Goal: Information Seeking & Learning: Learn about a topic

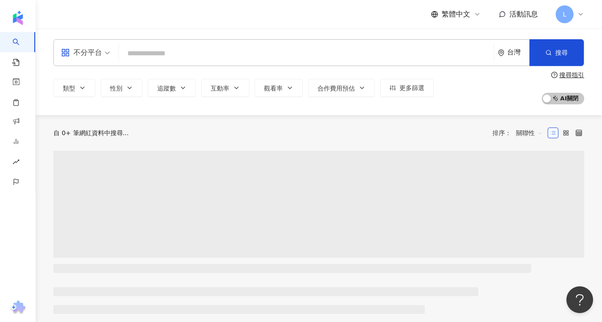
click at [572, 14] on span "L" at bounding box center [565, 14] width 18 height 18
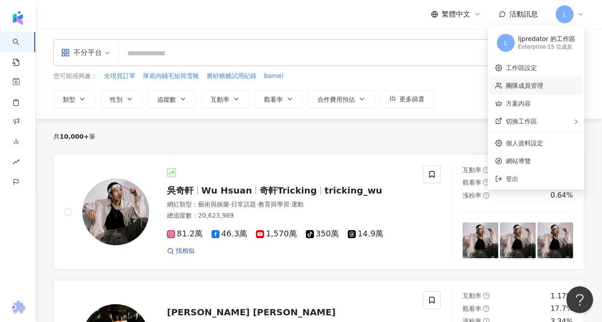
click at [532, 82] on link "團隊成員管理" at bounding box center [524, 85] width 37 height 7
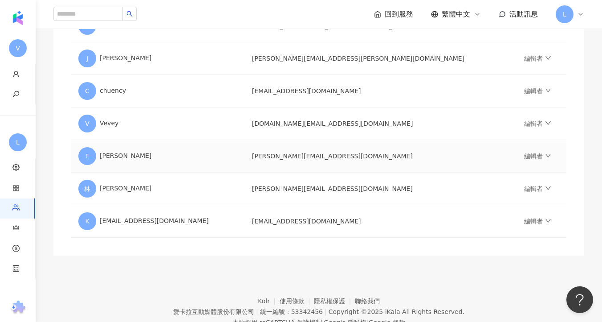
scroll to position [459, 0]
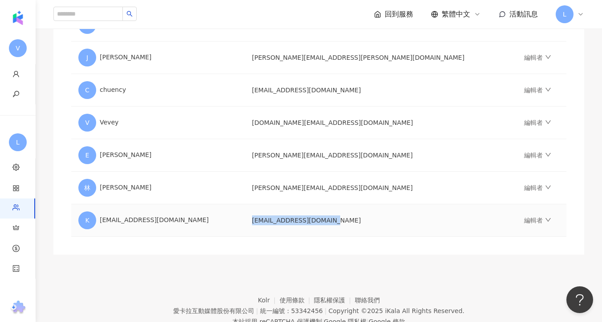
drag, startPoint x: 366, startPoint y: 221, endPoint x: 288, endPoint y: 220, distance: 78.0
click at [288, 220] on td "kaylia.liu@vs-media.com" at bounding box center [381, 220] width 272 height 33
click at [577, 14] on icon at bounding box center [580, 14] width 7 height 7
click at [524, 221] on link "編輯者" at bounding box center [537, 220] width 27 height 7
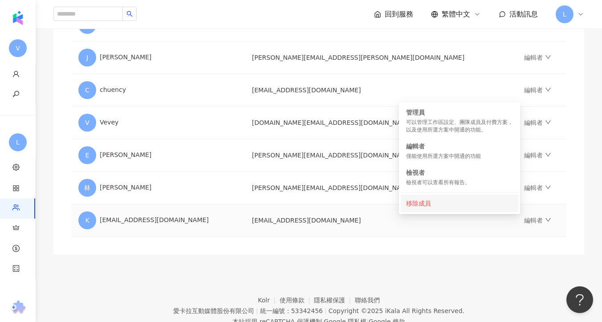
click at [463, 206] on div "移除成員" at bounding box center [459, 203] width 107 height 10
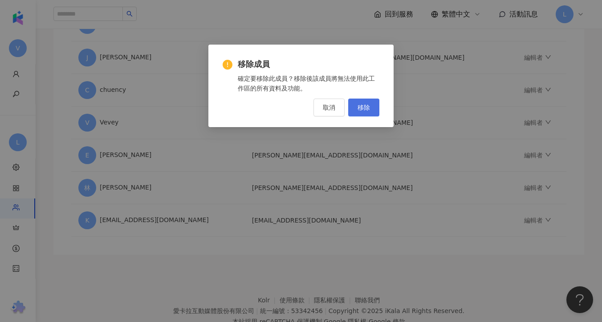
click at [363, 105] on span "移除" at bounding box center [364, 107] width 12 height 7
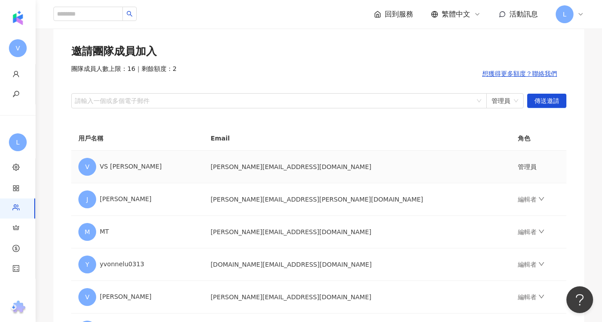
scroll to position [0, 0]
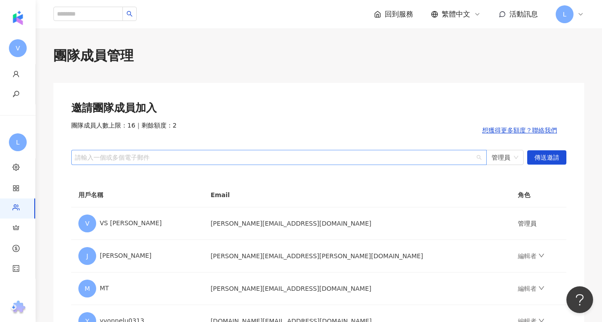
click at [405, 156] on div at bounding box center [274, 157] width 403 height 7
drag, startPoint x: 128, startPoint y: 158, endPoint x: 134, endPoint y: 158, distance: 5.8
click at [128, 158] on div at bounding box center [274, 157] width 403 height 7
paste input "**********"
click at [514, 159] on span "管理員" at bounding box center [505, 157] width 27 height 14
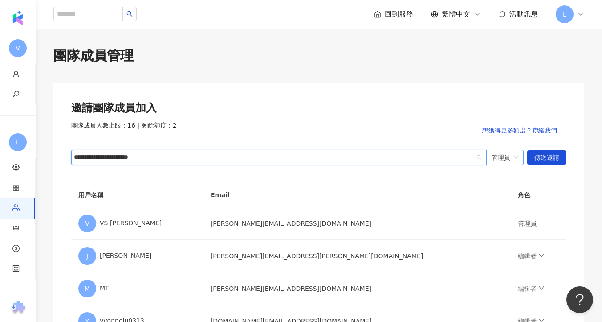
type input "**********"
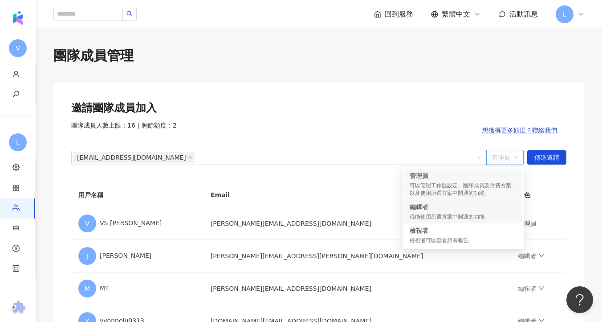
click at [461, 214] on div "僅能使用所選方案中開通的功能" at bounding box center [463, 217] width 107 height 8
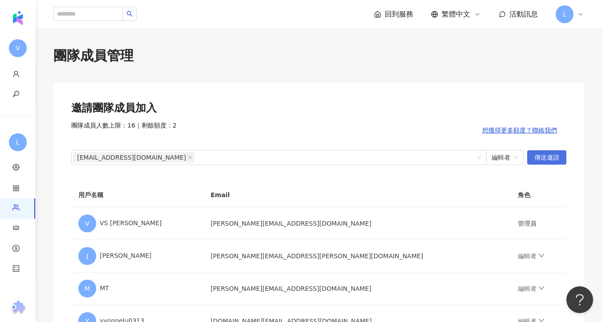
click at [546, 161] on span "傳送邀請" at bounding box center [547, 158] width 25 height 14
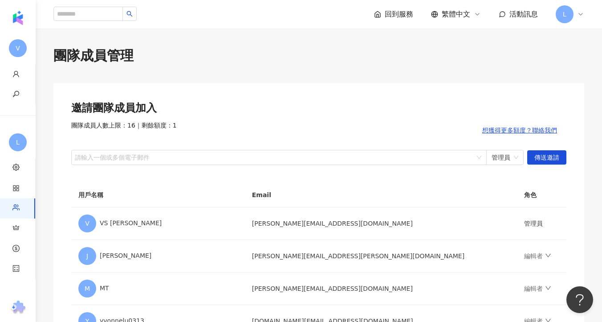
click at [272, 48] on div "團隊成員管理" at bounding box center [318, 55] width 531 height 19
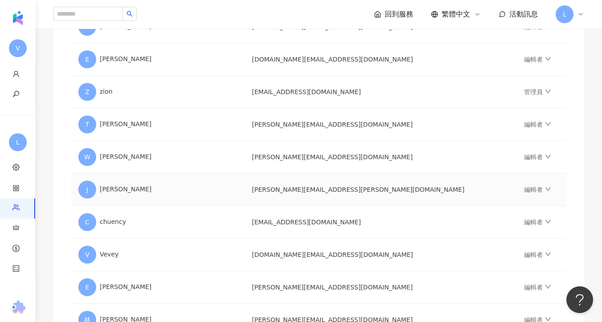
scroll to position [490, 0]
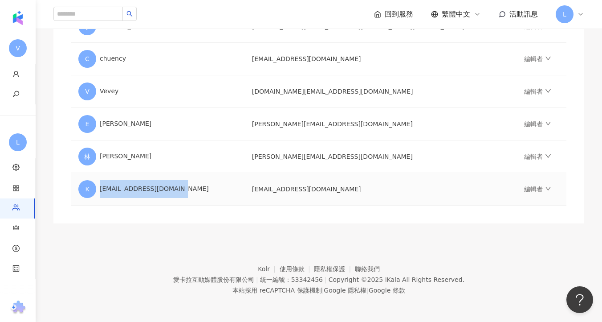
drag, startPoint x: 176, startPoint y: 189, endPoint x: 102, endPoint y: 190, distance: 74.0
click at [101, 189] on div "K kaylia.liu@vs-media.com" at bounding box center [158, 189] width 160 height 18
copy div "kaylia.liu@vs-media.com"
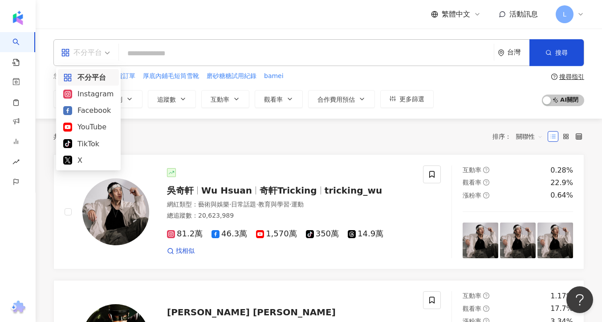
click at [108, 51] on span "不分平台" at bounding box center [85, 52] width 49 height 14
drag, startPoint x: 80, startPoint y: 160, endPoint x: 178, endPoint y: 138, distance: 100.3
click at [178, 138] on body "AI 找網紅 找貼文 資源庫 效益預測報告 ALPHA 商案媒合 洞察報告 趨勢分析 BETA 競品分析 繁體中文 活動訊息 L 不分平台 台灣 搜尋 您可能…" at bounding box center [301, 161] width 602 height 322
drag, startPoint x: 79, startPoint y: 162, endPoint x: 85, endPoint y: 162, distance: 5.8
click at [79, 162] on div "X" at bounding box center [88, 160] width 50 height 11
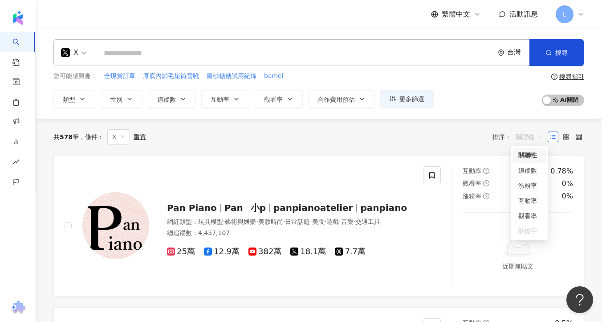
click at [520, 137] on span "關聯性" at bounding box center [529, 137] width 27 height 14
click at [522, 170] on div "追蹤數" at bounding box center [530, 170] width 22 height 10
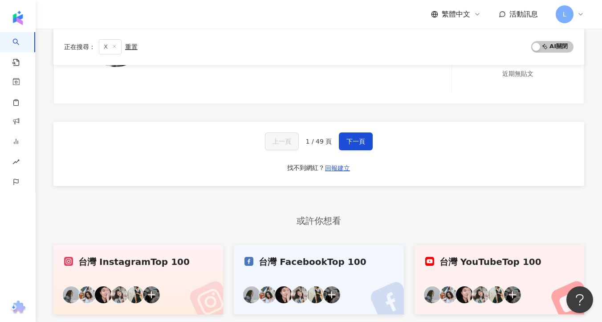
scroll to position [1889, 0]
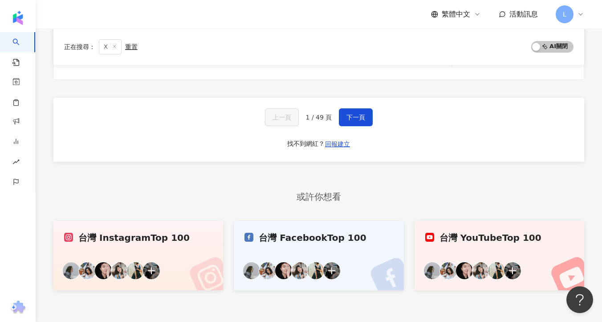
click at [439, 244] on link "台灣 YouTube Top 100" at bounding box center [500, 256] width 170 height 70
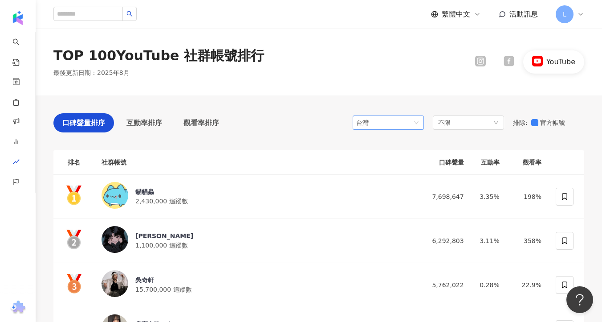
click at [385, 118] on div "台灣" at bounding box center [370, 122] width 29 height 13
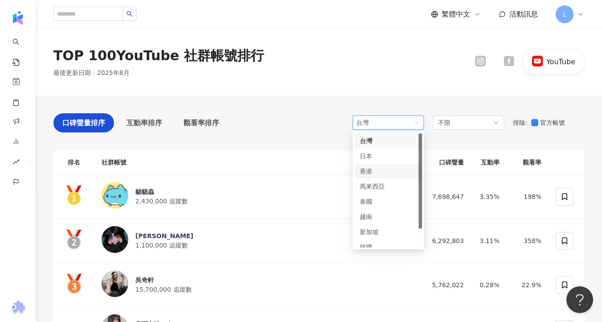
click at [377, 173] on div "香港" at bounding box center [374, 171] width 29 height 10
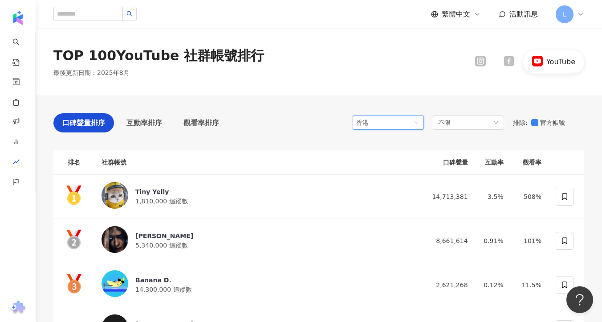
click at [400, 125] on span "香港" at bounding box center [388, 122] width 64 height 13
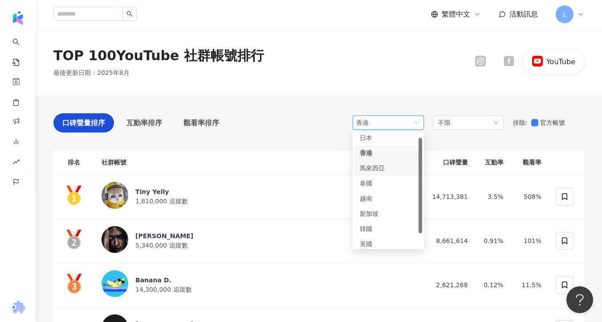
scroll to position [19, 0]
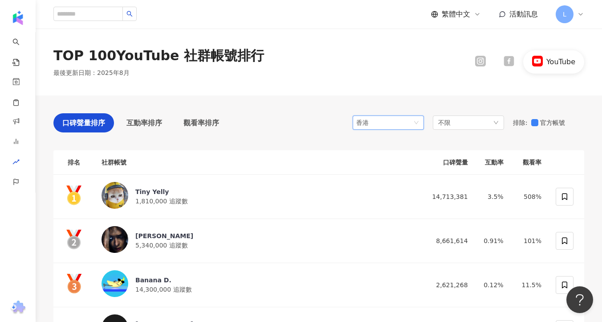
click at [307, 116] on div "口碑聲量排序 互動率排序 觀看率排序 hk 香港 tw jp hk 日本 香港 馬來西亞 泰國 越南 新加坡 韓國 美國 不限 排除 : 官方帳號" at bounding box center [318, 125] width 531 height 24
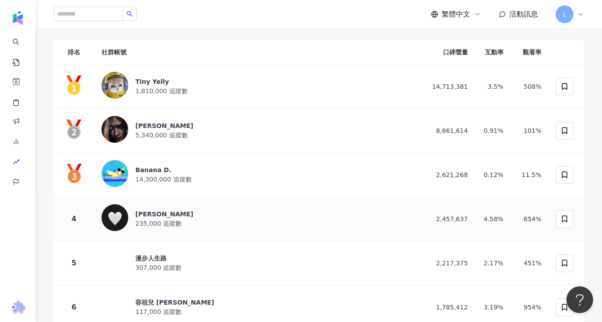
scroll to position [111, 0]
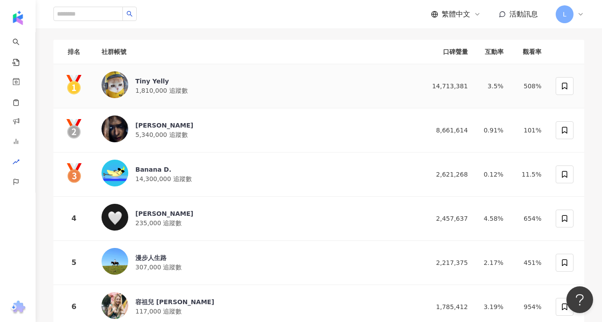
click at [156, 80] on div "Tiny Yelly" at bounding box center [161, 81] width 53 height 9
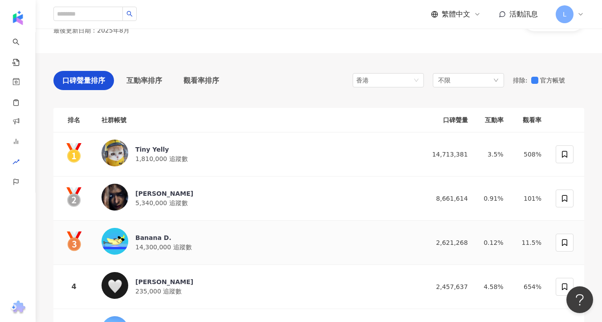
scroll to position [38, 0]
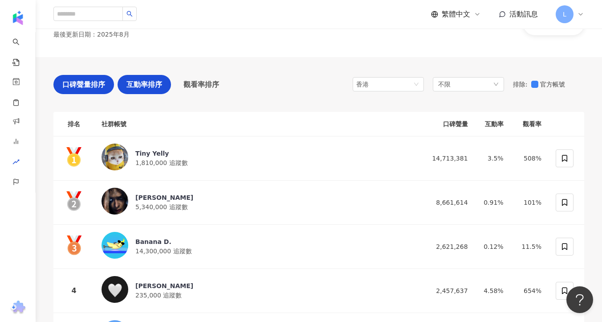
click at [160, 84] on span "互動率排序" at bounding box center [145, 84] width 36 height 11
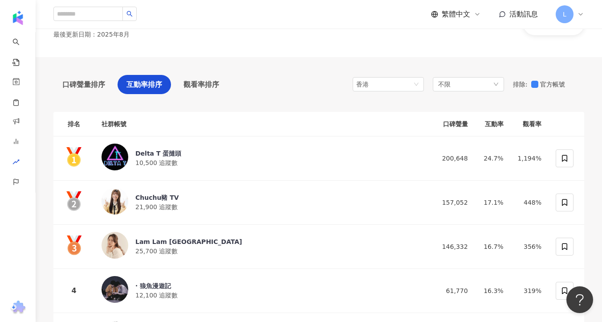
click at [166, 156] on div "Delta T 蛋撻頭" at bounding box center [158, 153] width 46 height 9
click at [160, 196] on div "Chuchu豬 TV" at bounding box center [157, 197] width 44 height 9
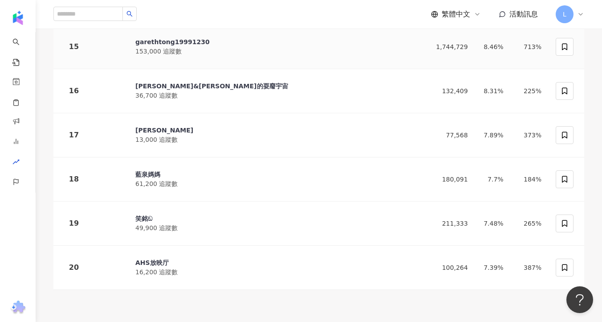
scroll to position [776, 0]
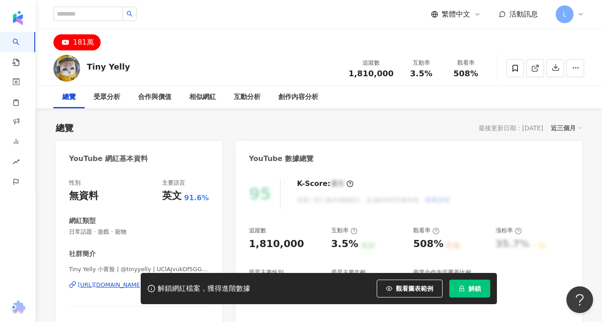
click at [77, 68] on img at bounding box center [66, 68] width 27 height 27
click at [83, 45] on div "181萬" at bounding box center [83, 42] width 21 height 12
click at [84, 41] on div "181萬" at bounding box center [83, 42] width 21 height 12
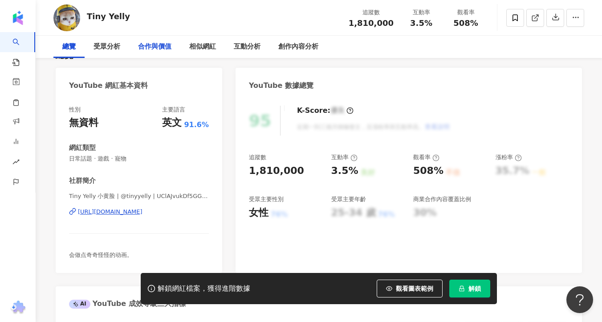
scroll to position [106, 0]
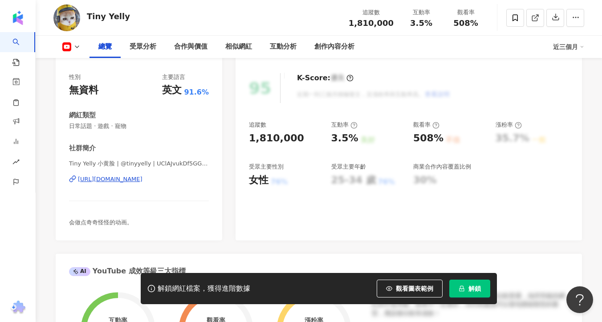
click at [140, 179] on div "https://www.youtube.com/channel/UClAJvukDf5GGgfy4JzNMavw" at bounding box center [110, 179] width 65 height 8
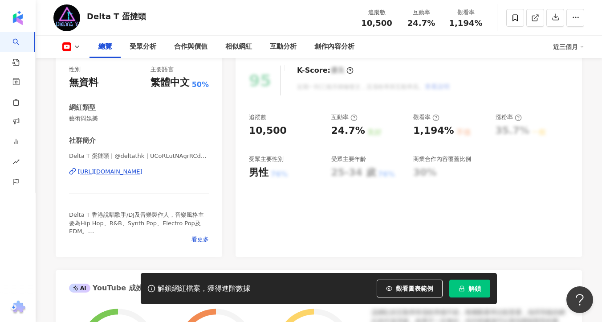
scroll to position [169, 0]
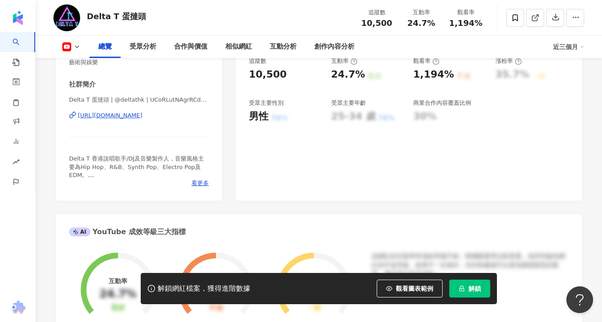
click at [143, 115] on div "https://www.youtube.com/channel/UCoRLutNAgrRCdQhDFu1FGww" at bounding box center [110, 115] width 65 height 8
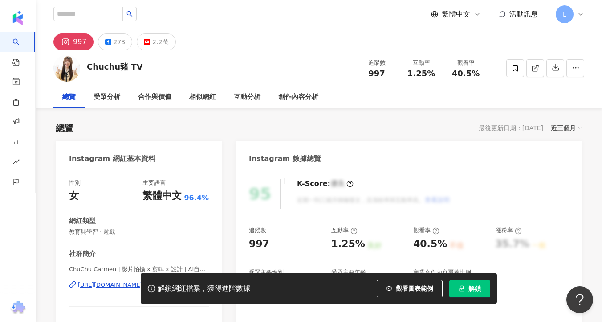
drag, startPoint x: 153, startPoint y: 44, endPoint x: 107, endPoint y: 249, distance: 209.6
click at [153, 44] on div "2.2萬" at bounding box center [160, 42] width 16 height 12
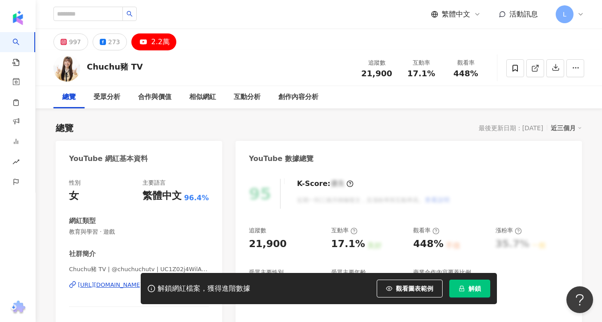
click at [102, 284] on div "解鎖網紅檔案，獲得進階數據 觀看圖表範例 解鎖" at bounding box center [301, 288] width 602 height 31
click at [106, 286] on div "解鎖網紅檔案，獲得進階數據 觀看圖表範例 解鎖" at bounding box center [301, 288] width 602 height 31
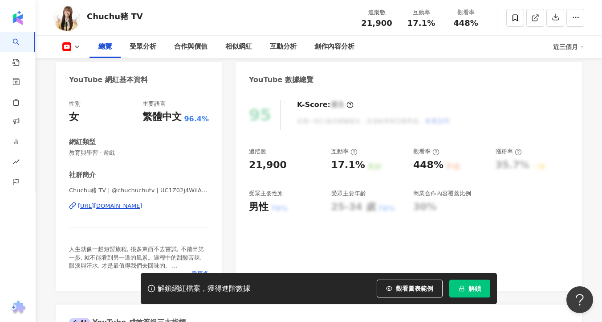
scroll to position [90, 0]
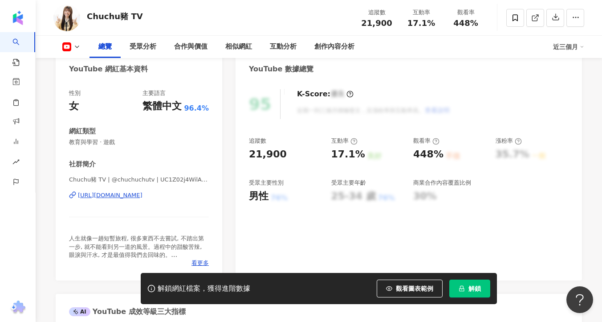
click at [126, 197] on div "[URL][DOMAIN_NAME]" at bounding box center [110, 195] width 65 height 8
